Goal: Find contact information: Find contact information

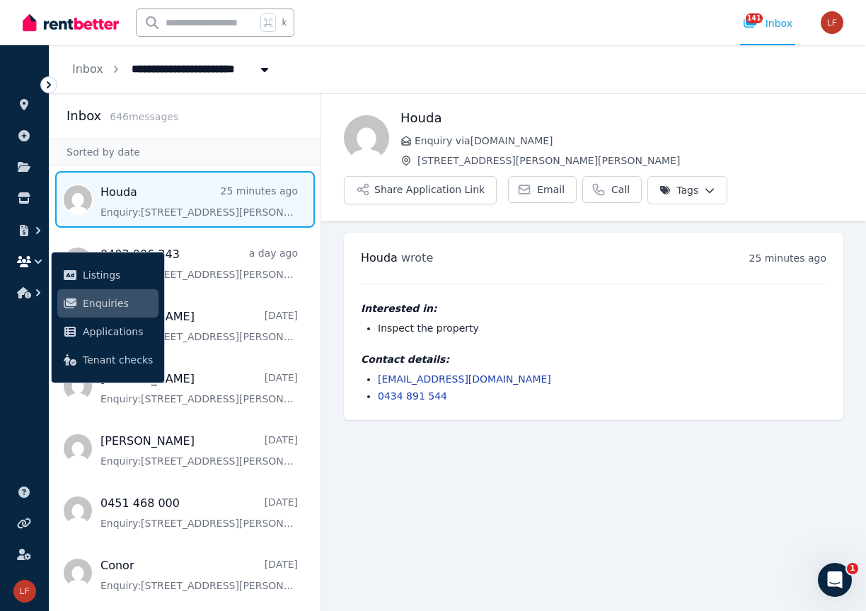
click at [507, 410] on div "[PERSON_NAME] wrote 25 minutes ago 2:57 pm [DATE][DATE] Interested in: Inspect …" at bounding box center [594, 327] width 500 height 188
drag, startPoint x: 459, startPoint y: 395, endPoint x: 377, endPoint y: 399, distance: 82.2
click at [377, 399] on ul "[EMAIL_ADDRESS][DOMAIN_NAME] 0434 891 544" at bounding box center [594, 387] width 466 height 31
copy link "0434 891 544"
